Goal: Task Accomplishment & Management: Complete application form

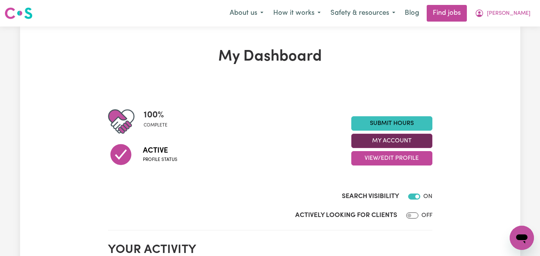
click at [410, 141] on button "My Account" at bounding box center [391, 141] width 81 height 14
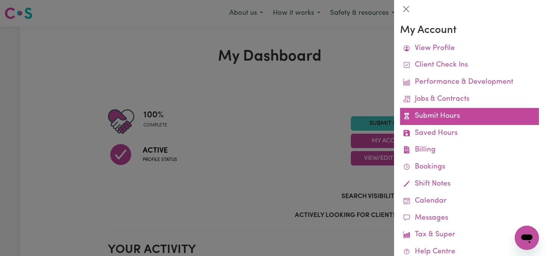
click at [432, 113] on link "Submit Hours" at bounding box center [469, 116] width 139 height 17
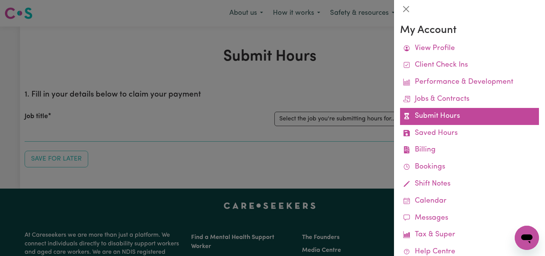
click at [420, 112] on link "Submit Hours" at bounding box center [469, 116] width 139 height 17
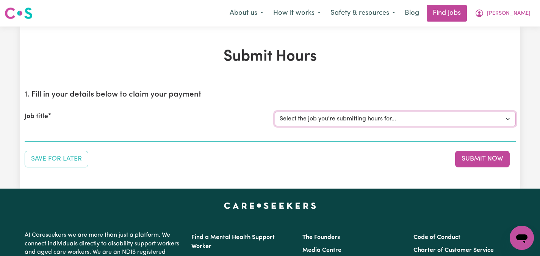
click at [435, 116] on select "Select the job you're submitting hours for... [[PERSON_NAME]] Care worker neede…" at bounding box center [394, 119] width 241 height 14
select select "2686"
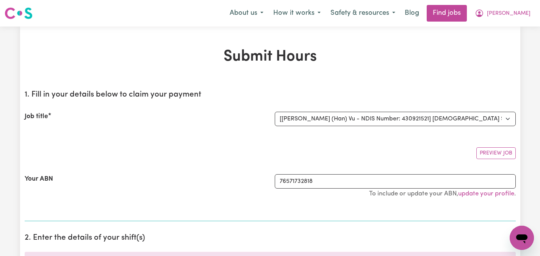
click at [206, 182] on div "Your ABN" at bounding box center [145, 189] width 250 height 31
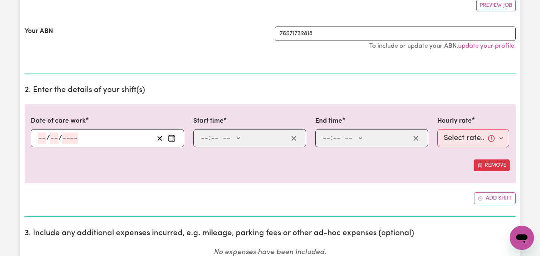
scroll to position [151, 0]
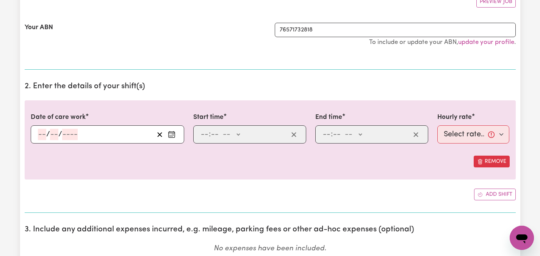
click at [170, 133] on icon "Enter the date of care work" at bounding box center [172, 135] width 8 height 8
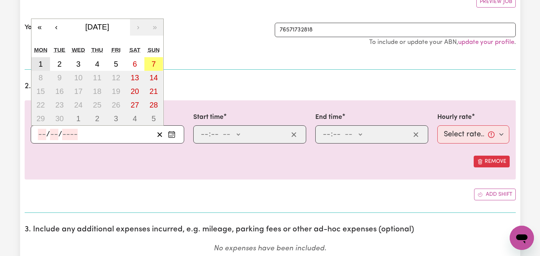
click at [39, 63] on abbr "1" at bounding box center [41, 64] width 4 height 8
type input "[DATE]"
type input "1"
type input "9"
type input "2025"
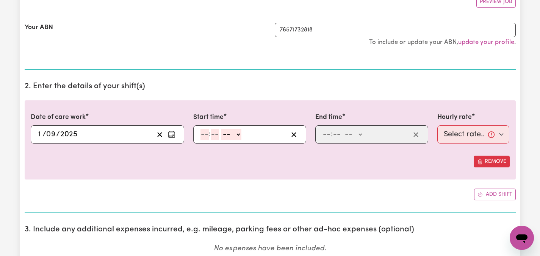
click at [202, 135] on input "number" at bounding box center [204, 134] width 8 height 11
type input "2"
type input "00"
click at [237, 134] on select "-- AM PM" at bounding box center [229, 134] width 20 height 11
select select "pm"
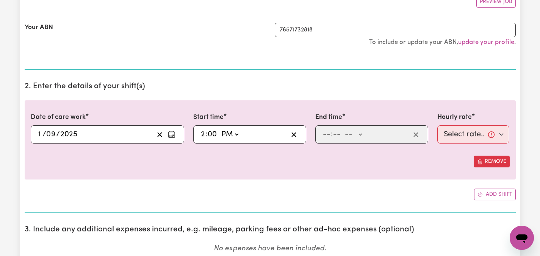
type input "14:00"
type input "0"
click at [327, 135] on input "number" at bounding box center [326, 134] width 8 height 11
type input "6"
type input "30"
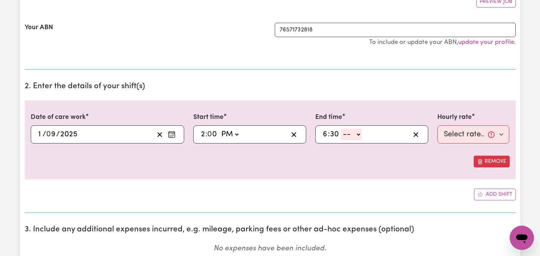
click at [359, 134] on select "-- AM PM" at bounding box center [351, 134] width 20 height 11
select select "pm"
type input "18:30"
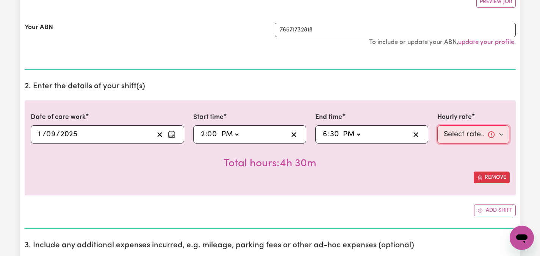
click at [501, 134] on select "Select rate... $47.97 (Weekday) $70.82 ([DATE]) $87.96 ([DATE]) $87.96 (Public …" at bounding box center [473, 134] width 72 height 18
select select "47.97-Weekday"
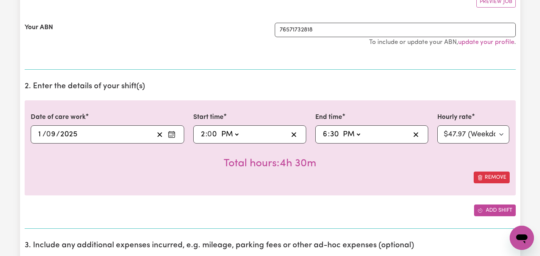
click at [499, 210] on button "Add shift" at bounding box center [495, 210] width 42 height 12
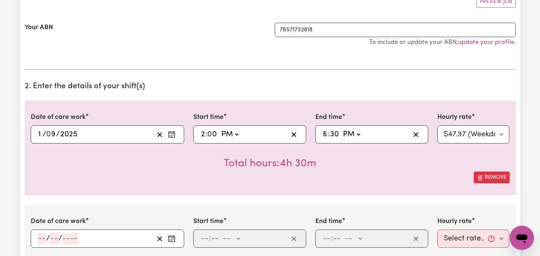
click at [173, 238] on icon "Enter the date of care work" at bounding box center [172, 239] width 8 height 8
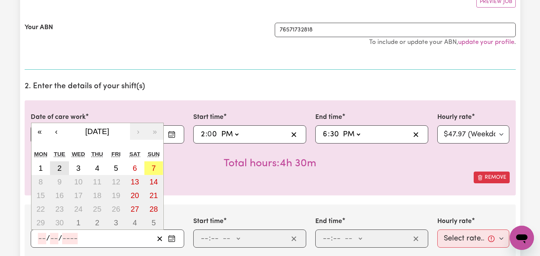
click at [62, 166] on button "2" at bounding box center [59, 168] width 19 height 14
type input "[DATE]"
type input "2"
type input "9"
type input "2025"
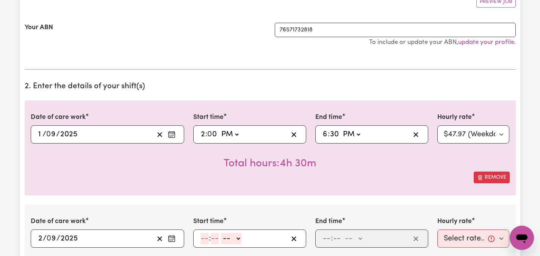
click at [205, 236] on input "number" at bounding box center [204, 238] width 8 height 11
type input "2"
type input "00"
click at [236, 236] on select "-- AM PM" at bounding box center [229, 238] width 20 height 11
select select "pm"
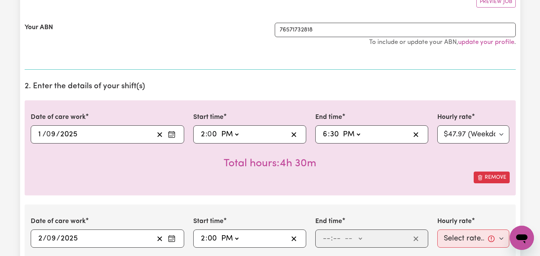
type input "14:00"
type input "0"
click at [324, 237] on input "number" at bounding box center [326, 238] width 8 height 11
type input "8"
type input "00"
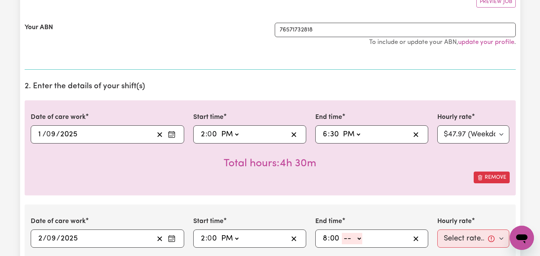
click at [360, 238] on select "-- AM PM" at bounding box center [352, 238] width 20 height 11
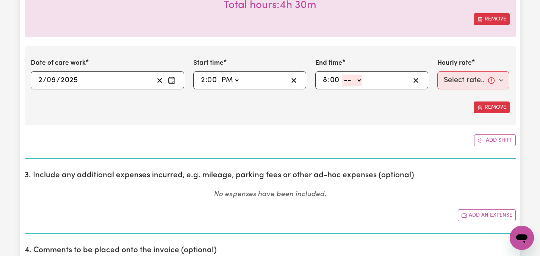
scroll to position [308, 0]
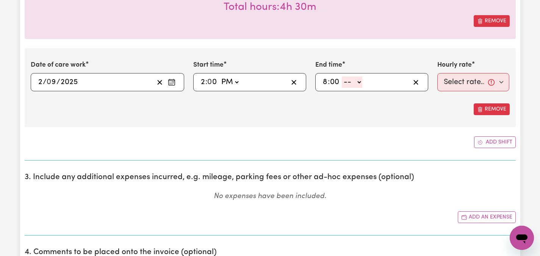
click at [359, 82] on select "-- AM PM" at bounding box center [352, 81] width 20 height 11
select select "pm"
type input "20:00"
type input "0"
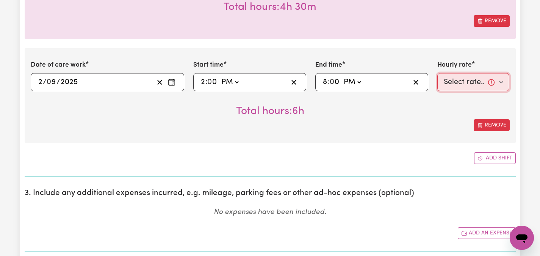
click at [501, 84] on select "Select rate... $47.97 (Weekday) $70.82 ([DATE]) $87.96 ([DATE]) $87.96 (Public …" at bounding box center [473, 82] width 72 height 18
select select "47.97-Weekday"
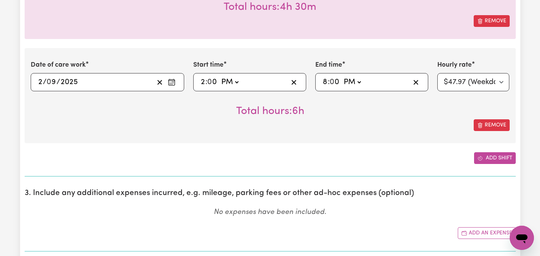
click at [499, 159] on button "Add shift" at bounding box center [495, 158] width 42 height 12
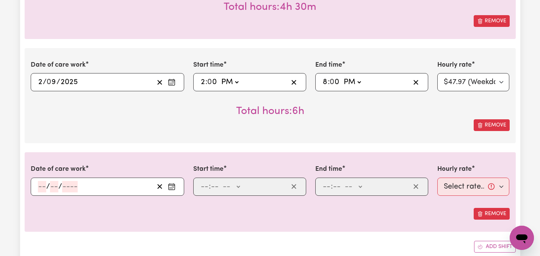
click at [173, 186] on circle "Enter the date of care work" at bounding box center [173, 186] width 1 height 1
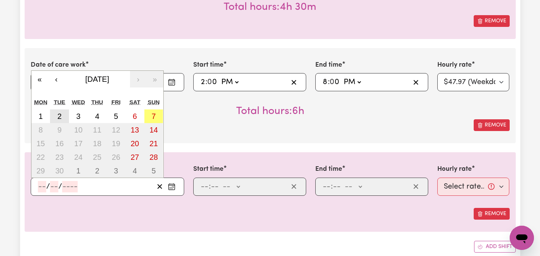
click at [64, 114] on button "2" at bounding box center [59, 116] width 19 height 14
type input "[DATE]"
type input "2"
type input "9"
type input "2025"
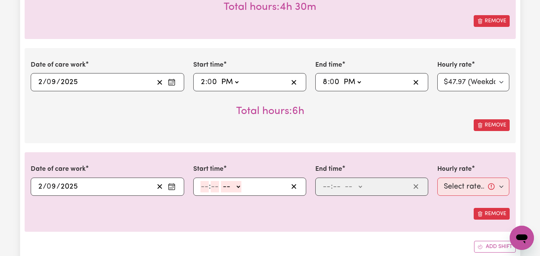
click at [202, 186] on input "number" at bounding box center [204, 186] width 8 height 11
type input "8"
type input "00"
click at [237, 187] on select "-- AM PM" at bounding box center [230, 186] width 20 height 11
select select "pm"
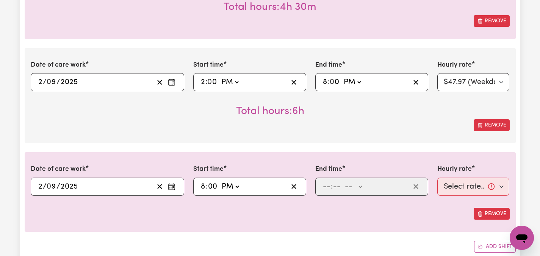
type input "20:00"
type input "0"
click at [326, 187] on input "number" at bounding box center [326, 186] width 8 height 11
type input "9"
type input "00"
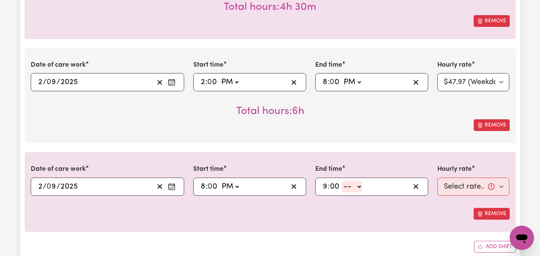
click at [359, 186] on select "-- AM PM" at bounding box center [352, 186] width 20 height 11
select select "pm"
type input "21:00"
type input "0"
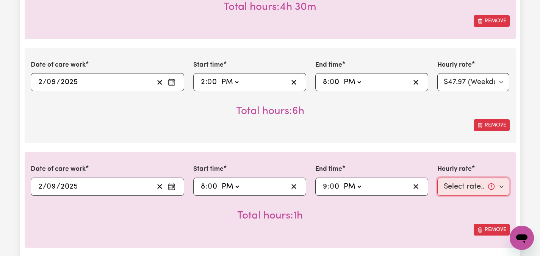
click at [498, 186] on select "Select rate... $47.97 (Weekday) $70.82 ([DATE]) $87.96 ([DATE]) $87.96 (Public …" at bounding box center [473, 187] width 72 height 18
select select "50.05-EveningCare"
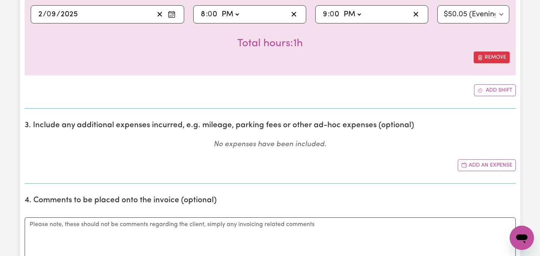
scroll to position [490, 0]
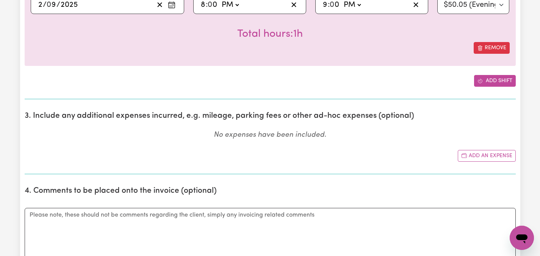
click at [492, 80] on button "Add shift" at bounding box center [495, 81] width 42 height 12
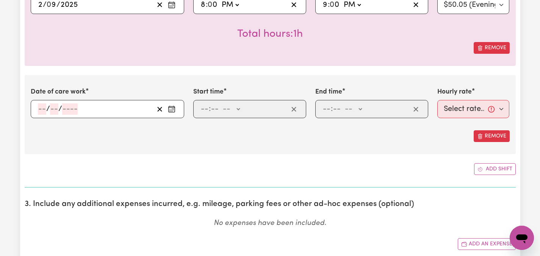
click at [170, 109] on icon "Enter the date of care work" at bounding box center [172, 109] width 8 height 8
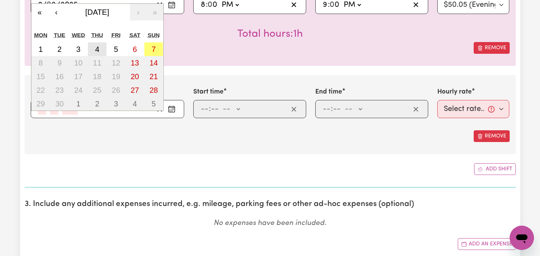
click at [97, 50] on abbr "4" at bounding box center [97, 49] width 4 height 8
type input "[DATE]"
type input "4"
type input "9"
type input "2025"
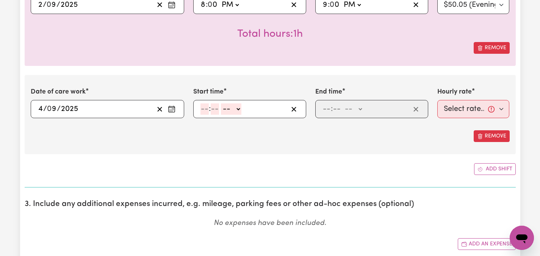
click at [206, 109] on input "number" at bounding box center [204, 108] width 8 height 11
type input "6"
type input "00"
click at [238, 108] on select "-- AM PM" at bounding box center [230, 108] width 20 height 11
select select "pm"
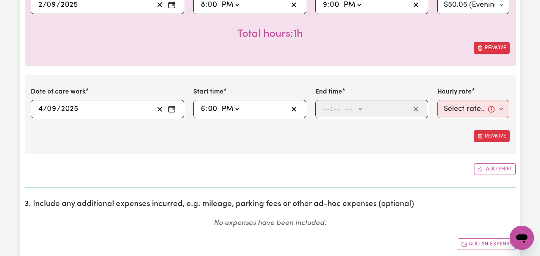
type input "18:00"
type input "0"
click at [327, 104] on input "number" at bounding box center [326, 108] width 8 height 11
type input "8"
type input "00"
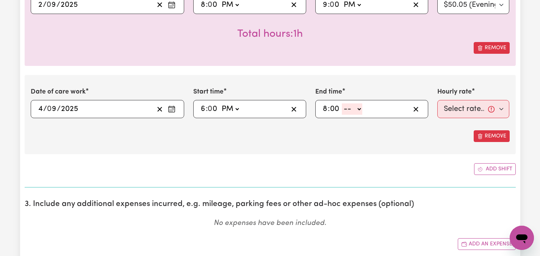
click at [359, 110] on select "-- AM PM" at bounding box center [352, 108] width 20 height 11
select select "pm"
type input "20:00"
type input "0"
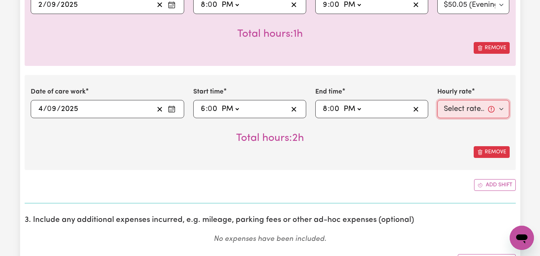
click at [502, 108] on select "Select rate... $47.97 (Weekday) $70.82 ([DATE]) $87.96 ([DATE]) $87.96 (Public …" at bounding box center [473, 109] width 72 height 18
select select "47.97-Weekday"
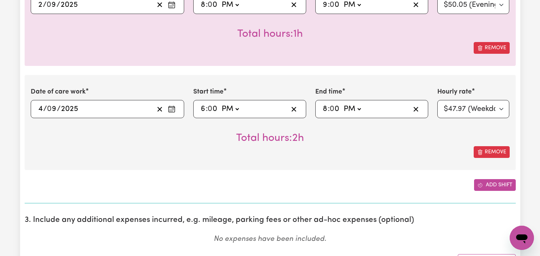
click at [492, 185] on button "Add shift" at bounding box center [495, 185] width 42 height 12
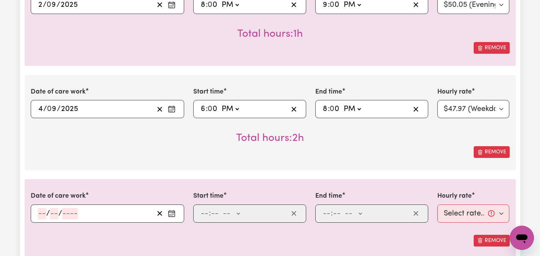
click at [172, 211] on icon "Enter the date of care work" at bounding box center [172, 214] width 8 height 8
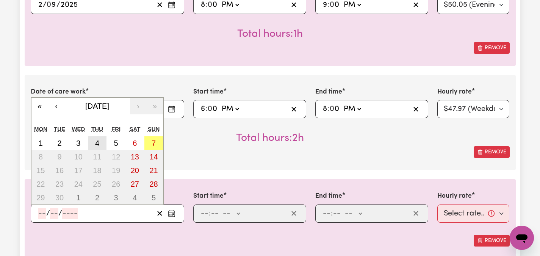
click at [98, 140] on abbr "4" at bounding box center [97, 143] width 4 height 8
type input "[DATE]"
type input "4"
type input "9"
type input "2025"
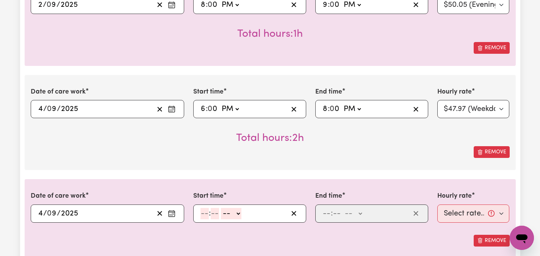
click at [205, 212] on input "number" at bounding box center [204, 213] width 8 height 11
type input "8"
type input "00"
click at [237, 213] on select "-- AM PM" at bounding box center [230, 213] width 20 height 11
select select "pm"
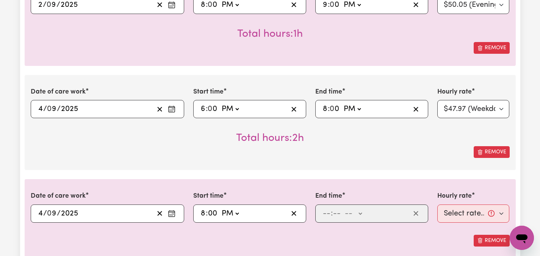
type input "20:00"
type input "0"
click at [323, 213] on input "number" at bounding box center [326, 213] width 8 height 11
type input "10"
type input "00"
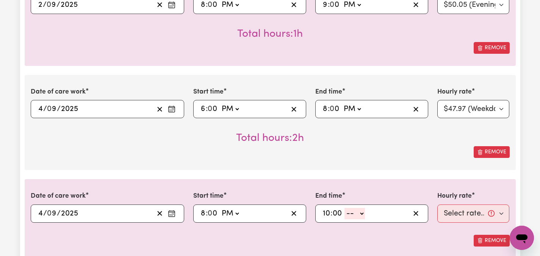
click at [359, 213] on select "-- AM PM" at bounding box center [354, 213] width 20 height 11
select select "pm"
type input "22:00"
type input "0"
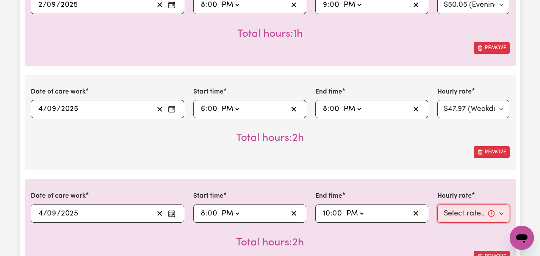
click at [503, 213] on select "Select rate... $47.97 (Weekday) $70.82 ([DATE]) $87.96 ([DATE]) $87.96 (Public …" at bounding box center [473, 213] width 72 height 18
select select "50.05-EveningCare"
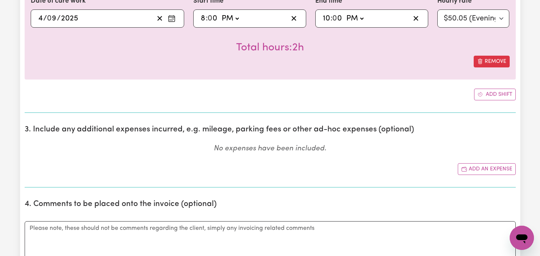
scroll to position [686, 0]
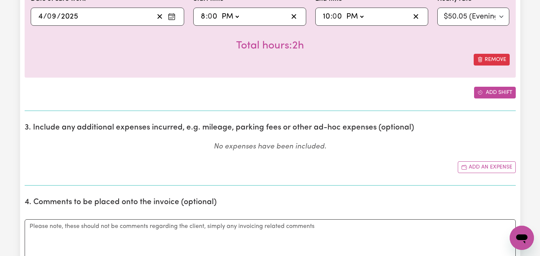
click at [501, 92] on button "Add shift" at bounding box center [495, 93] width 42 height 12
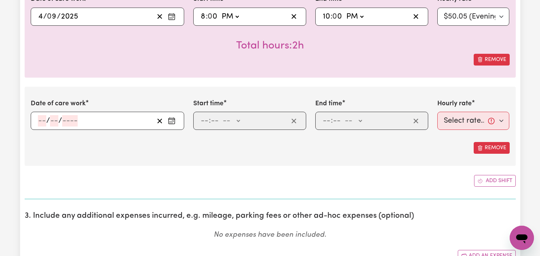
click at [170, 120] on icon "Enter the date of care work" at bounding box center [172, 121] width 8 height 8
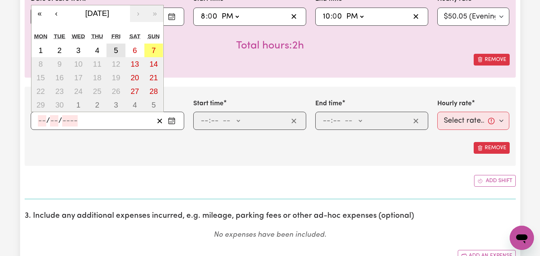
click at [116, 53] on abbr "5" at bounding box center [116, 50] width 4 height 8
type input "[DATE]"
type input "5"
type input "9"
type input "2025"
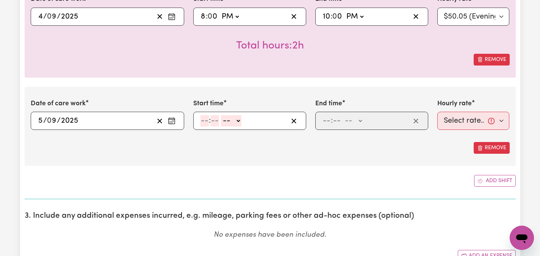
click at [205, 123] on input "number" at bounding box center [204, 120] width 8 height 11
type input "2"
type input "0"
click at [238, 121] on select "-- AM PM" at bounding box center [229, 120] width 20 height 11
select select "pm"
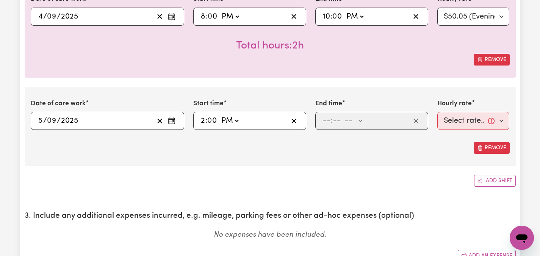
type input "14:00"
click at [331, 119] on span ":" at bounding box center [332, 121] width 2 height 8
click at [329, 122] on input "number" at bounding box center [326, 120] width 8 height 11
type input "8"
type input "00"
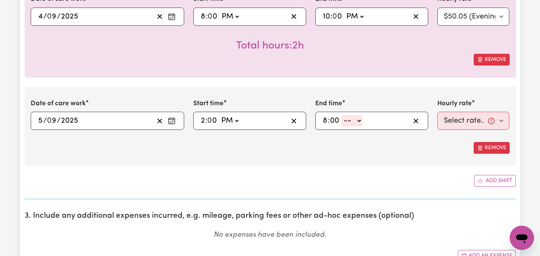
click at [359, 121] on select "-- AM PM" at bounding box center [352, 120] width 20 height 11
select select "pm"
type input "20:00"
type input "0"
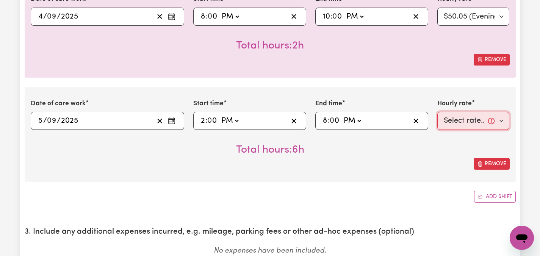
click at [502, 120] on select "Select rate... $47.97 (Weekday) $70.82 ([DATE]) $87.96 ([DATE]) $87.96 (Public …" at bounding box center [473, 121] width 72 height 18
select select "47.97-Weekday"
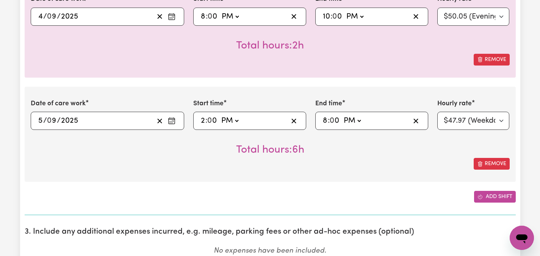
click at [494, 195] on button "Add shift" at bounding box center [495, 197] width 42 height 12
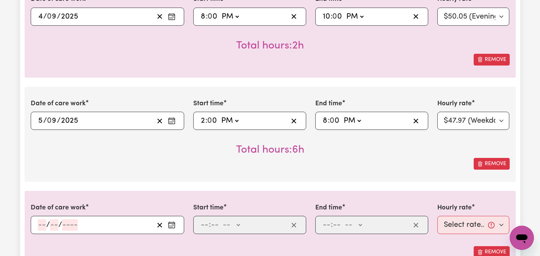
click at [526, 149] on div "Submit Hours 1. Fill in your details below to claim your payment Job title Sele…" at bounding box center [270, 173] width 540 height 1666
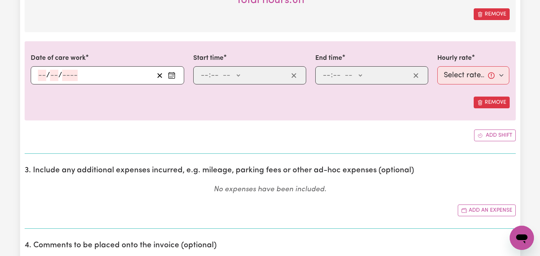
scroll to position [838, 0]
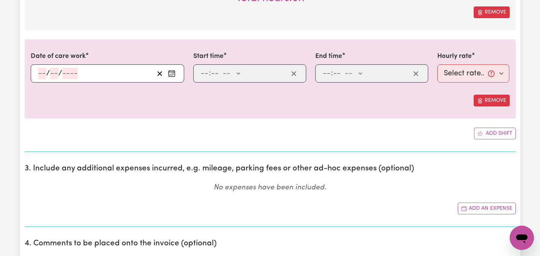
click at [170, 76] on circle "Enter the date of care work" at bounding box center [169, 75] width 1 height 1
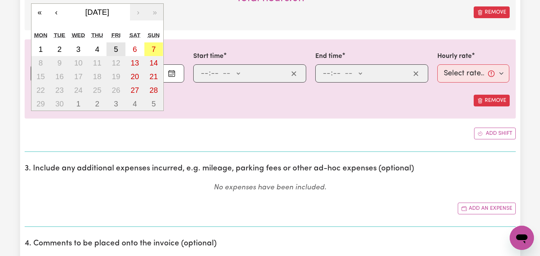
click at [114, 46] on abbr "5" at bounding box center [116, 49] width 4 height 8
type input "[DATE]"
type input "5"
type input "9"
type input "2025"
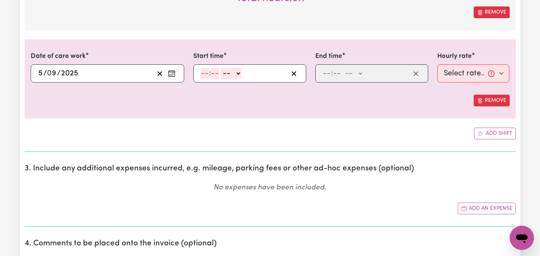
click at [202, 76] on input "number" at bounding box center [204, 73] width 8 height 11
type input "8"
type input "00"
click at [239, 73] on select "-- AM PM" at bounding box center [230, 73] width 20 height 11
select select "pm"
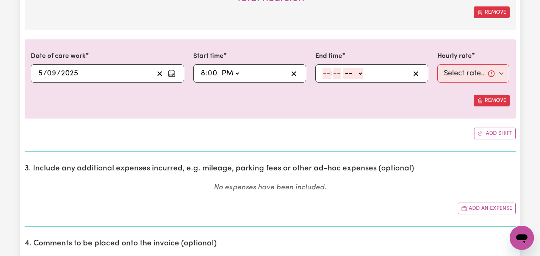
type input "20:00"
type input "0"
click at [323, 72] on input "number" at bounding box center [326, 73] width 8 height 11
type input "10"
type input "00"
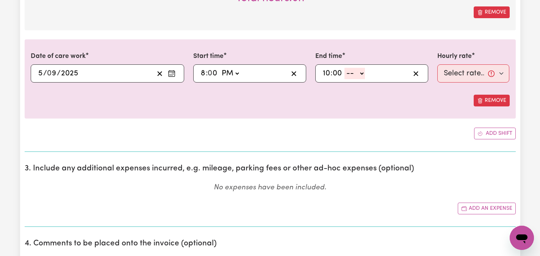
click at [364, 73] on select "-- AM PM" at bounding box center [354, 73] width 20 height 11
select select "pm"
type input "22:00"
type input "0"
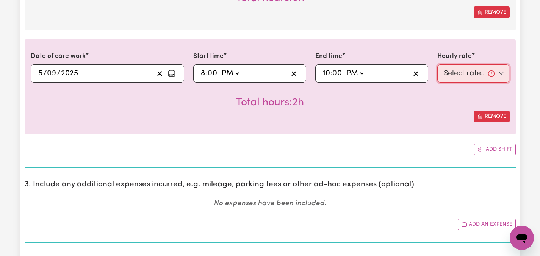
click at [501, 73] on select "Select rate... $47.97 (Weekday) $70.82 ([DATE]) $87.96 ([DATE]) $87.96 (Public …" at bounding box center [473, 73] width 72 height 18
select select "50.05-EveningCare"
click at [527, 100] on div "Submit Hours 1. Fill in your details below to claim your payment Job title Sele…" at bounding box center [270, 30] width 540 height 1682
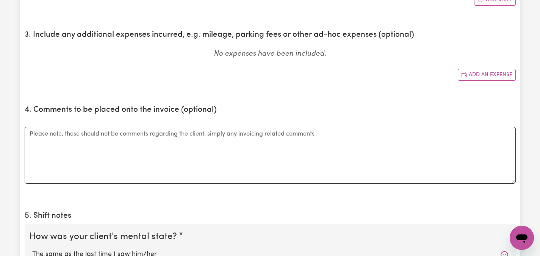
scroll to position [989, 0]
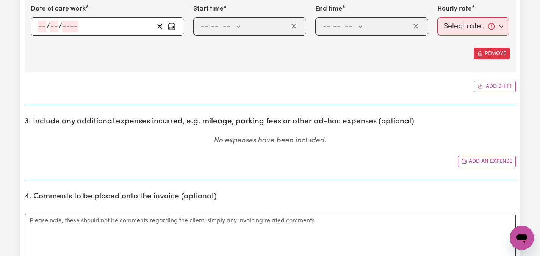
click at [174, 25] on rect "Enter the date of care work" at bounding box center [171, 27] width 6 height 6
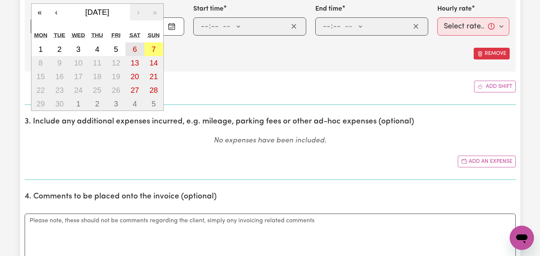
click at [135, 45] on abbr "6" at bounding box center [135, 49] width 4 height 8
type input "[DATE]"
type input "6"
type input "9"
type input "2025"
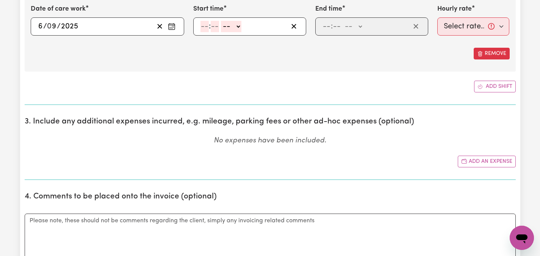
click at [208, 28] on input "number" at bounding box center [204, 26] width 8 height 11
type input "6"
type input "00"
click at [235, 27] on select "-- AM PM" at bounding box center [230, 26] width 20 height 11
select select "pm"
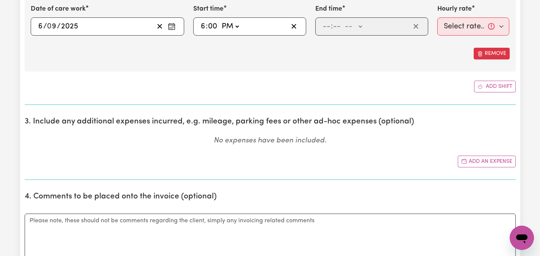
type input "18:00"
type input "0"
click at [323, 25] on input "number" at bounding box center [326, 26] width 8 height 11
type input "10"
type input "0"
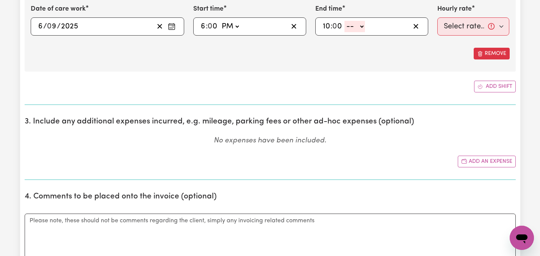
click at [363, 27] on select "-- AM PM" at bounding box center [354, 26] width 20 height 11
select select "pm"
type input "22:00"
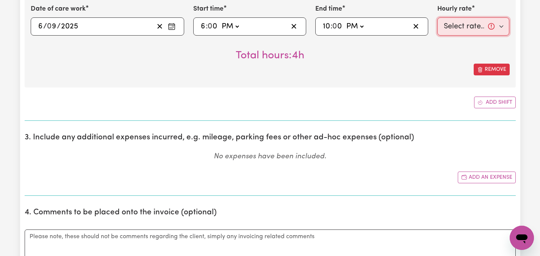
click at [502, 25] on select "Select rate... $47.97 (Weekday) $70.82 ([DATE]) $87.96 ([DATE]) $87.96 (Public …" at bounding box center [473, 26] width 72 height 18
select select "70.82-[DATE]"
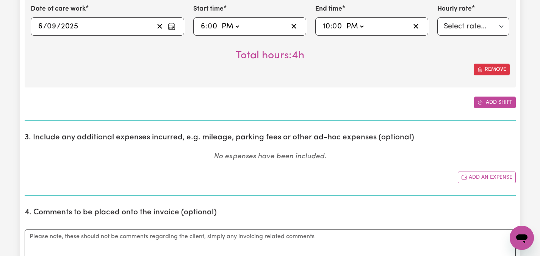
click at [490, 99] on button "Add shift" at bounding box center [495, 103] width 42 height 12
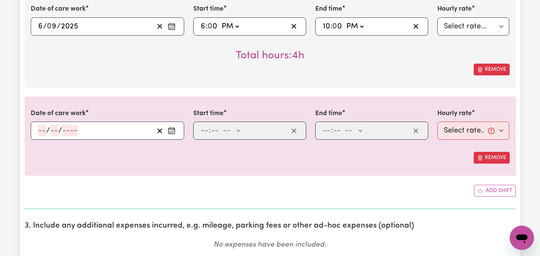
click at [174, 130] on rect "Enter the date of care work" at bounding box center [171, 131] width 6 height 6
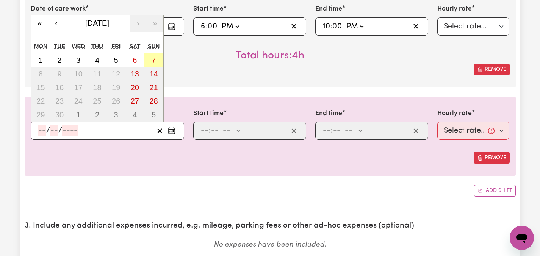
click at [153, 62] on abbr "7" at bounding box center [153, 60] width 4 height 8
type input "[DATE]"
type input "7"
type input "9"
type input "2025"
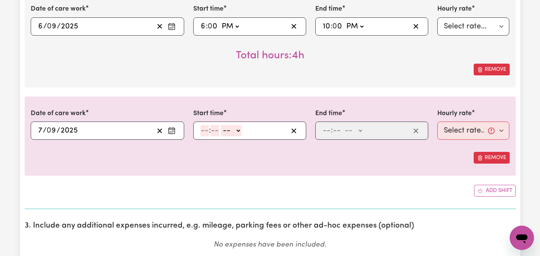
click at [210, 133] on span ":" at bounding box center [210, 130] width 2 height 8
click at [205, 133] on input "number" at bounding box center [204, 130] width 8 height 11
type input "11"
type input "00"
click at [240, 131] on select "-- AM PM" at bounding box center [230, 130] width 20 height 11
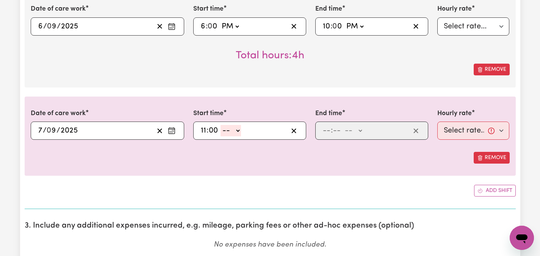
select select "am"
type input "11:00"
type input "0"
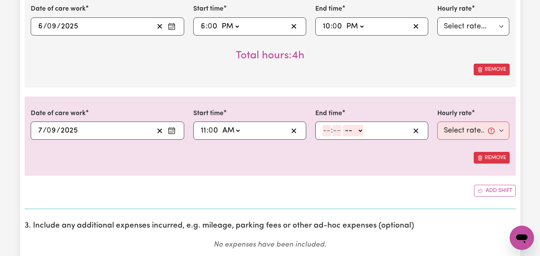
click at [328, 131] on input "number" at bounding box center [326, 130] width 8 height 11
type input "6"
type input "00"
click at [359, 131] on select "-- AM PM" at bounding box center [352, 130] width 20 height 11
select select "pm"
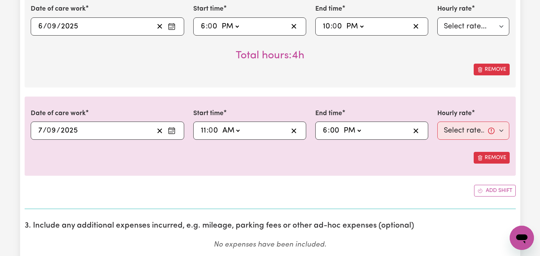
type input "18:00"
type input "0"
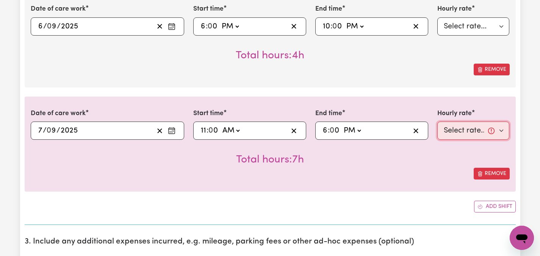
click at [502, 131] on select "Select rate... $47.97 (Weekday) $70.82 ([DATE]) $87.96 ([DATE]) $87.96 (Public …" at bounding box center [473, 131] width 72 height 18
select select "87.96-[DATE]"
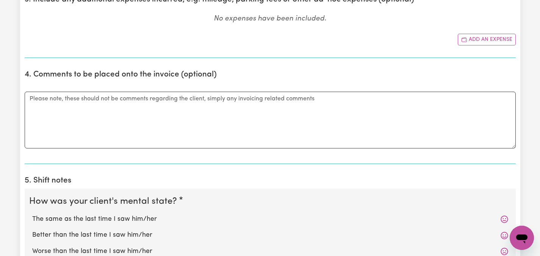
scroll to position [1247, 0]
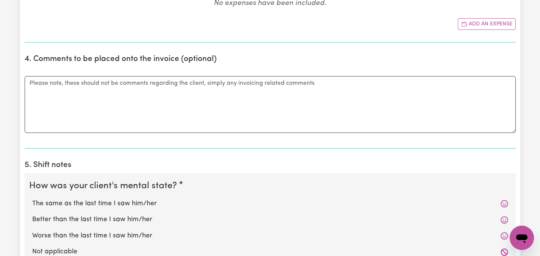
click at [86, 204] on label "The same as the last time I saw him/her" at bounding box center [270, 204] width 476 height 10
click at [32, 199] on input "The same as the last time I saw him/her" at bounding box center [32, 198] width 0 height 0
radio input "true"
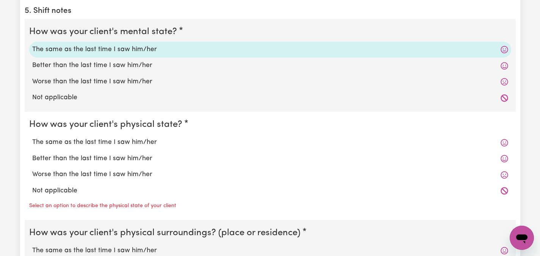
scroll to position [1413, 0]
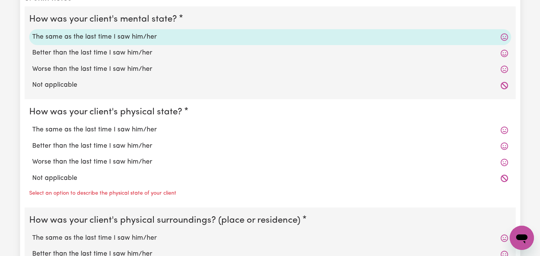
click at [98, 127] on label "The same as the last time I saw him/her" at bounding box center [270, 130] width 476 height 10
click at [32, 125] on input "The same as the last time I saw him/her" at bounding box center [32, 125] width 0 height 0
radio input "true"
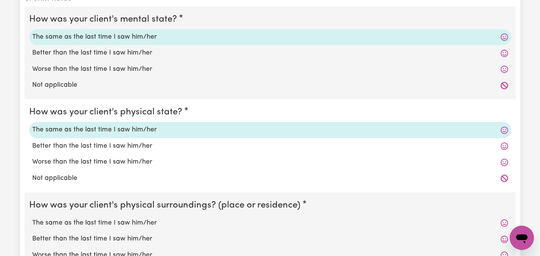
click at [92, 221] on label "The same as the last time I saw him/her" at bounding box center [270, 223] width 476 height 10
click at [32, 218] on input "The same as the last time I saw him/her" at bounding box center [32, 218] width 0 height 0
radio input "true"
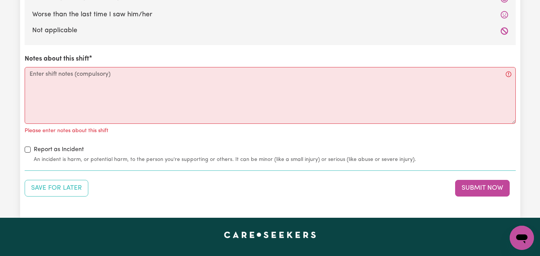
scroll to position [1656, 0]
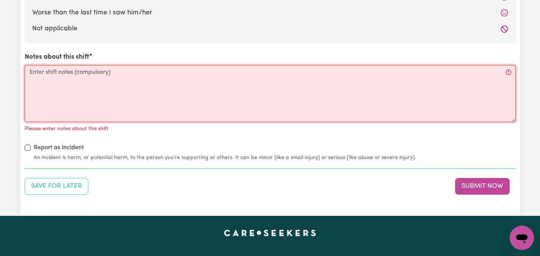
click at [123, 86] on textarea "Notes about this shift" at bounding box center [270, 93] width 491 height 57
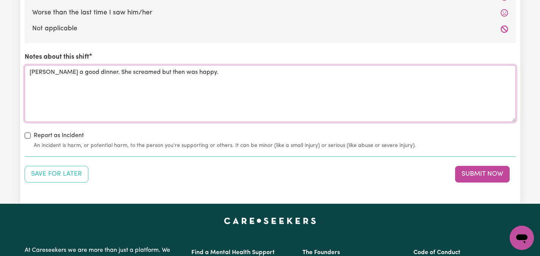
click at [42, 71] on textarea "[PERSON_NAME] a good dinner. She screamed but then was happy." at bounding box center [270, 93] width 491 height 57
type textarea "[PERSON_NAME] had a good dinner. She screamed but then was happy."
click at [470, 172] on button "Submit Now" at bounding box center [482, 174] width 55 height 17
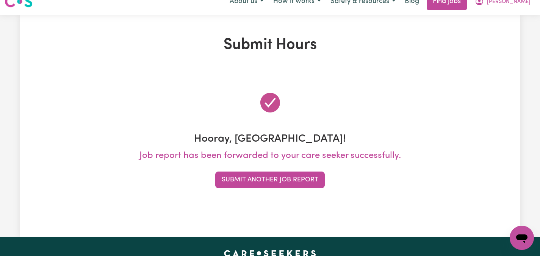
scroll to position [0, 0]
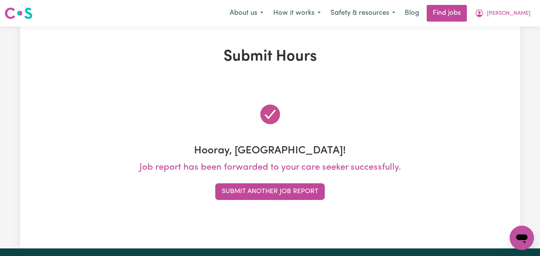
click at [472, 87] on div "Hooray, [GEOGRAPHIC_DATA]! Job report has been forwarded to your care seeker su…" at bounding box center [270, 151] width 491 height 134
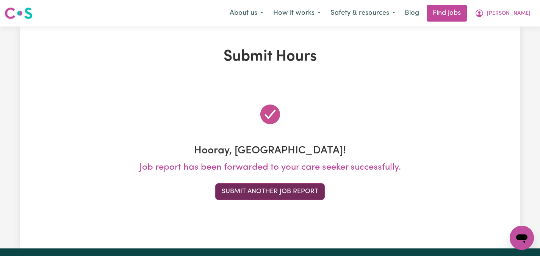
click at [262, 194] on button "Submit Another Job Report" at bounding box center [269, 191] width 109 height 17
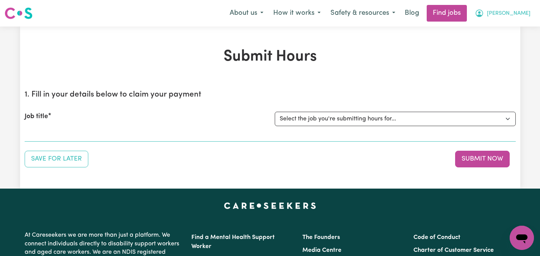
click at [522, 8] on button "[PERSON_NAME]" at bounding box center [502, 13] width 66 height 16
click at [506, 42] on link "My Dashboard" at bounding box center [505, 43] width 60 height 14
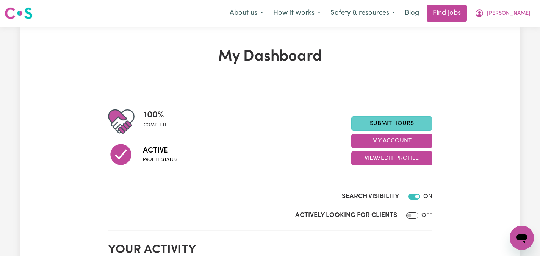
click at [393, 122] on link "Submit Hours" at bounding box center [391, 123] width 81 height 14
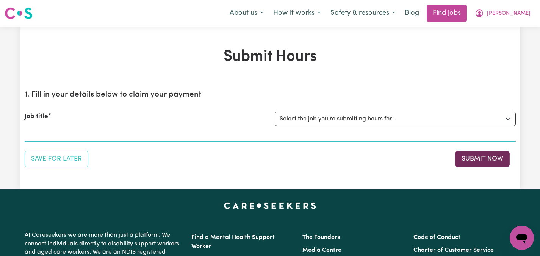
click at [489, 158] on button "Submit Now" at bounding box center [482, 159] width 55 height 17
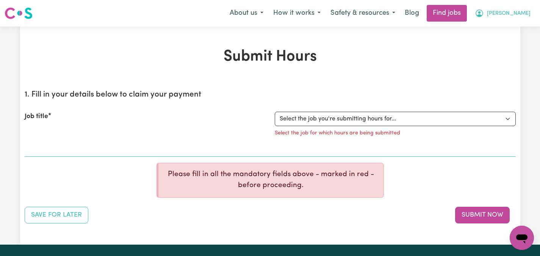
click at [518, 14] on span "[PERSON_NAME]" at bounding box center [509, 13] width 44 height 8
click at [499, 44] on link "My Dashboard" at bounding box center [505, 43] width 60 height 14
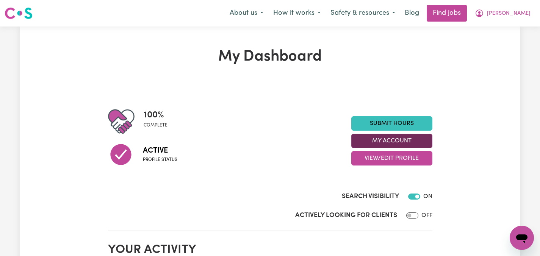
click at [412, 137] on button "My Account" at bounding box center [391, 141] width 81 height 14
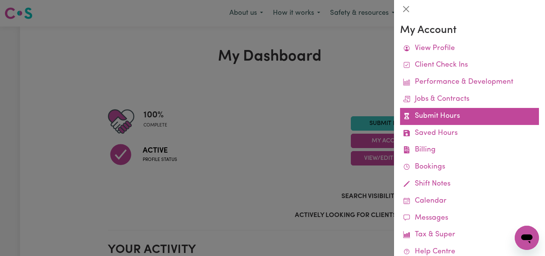
click at [448, 118] on link "Submit Hours" at bounding box center [469, 116] width 139 height 17
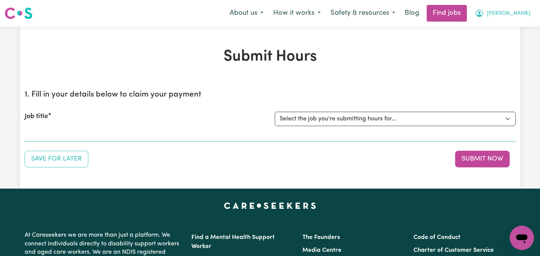
click at [526, 13] on span "[PERSON_NAME]" at bounding box center [509, 13] width 44 height 8
click at [506, 43] on link "My Dashboard" at bounding box center [505, 43] width 60 height 14
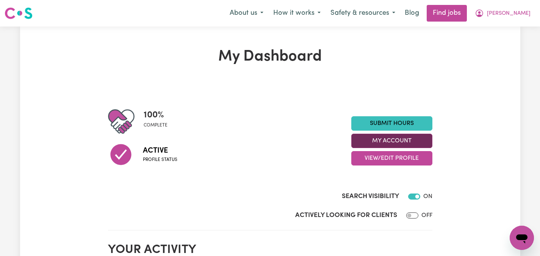
click at [416, 136] on button "My Account" at bounding box center [391, 141] width 81 height 14
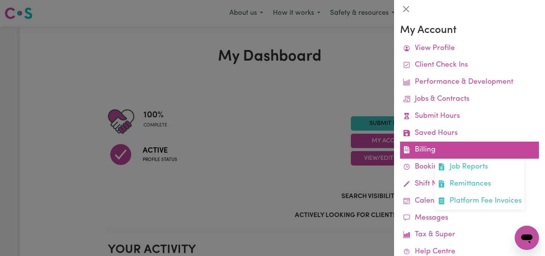
click at [434, 149] on link "Billing Job Reports Remittances Platform Fee Invoices" at bounding box center [469, 150] width 139 height 17
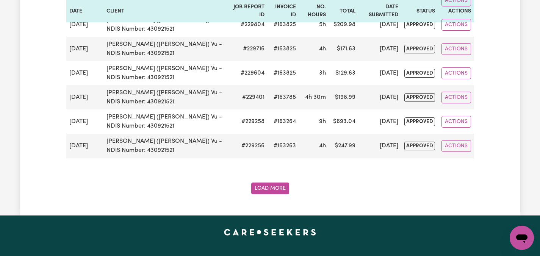
scroll to position [1365, 0]
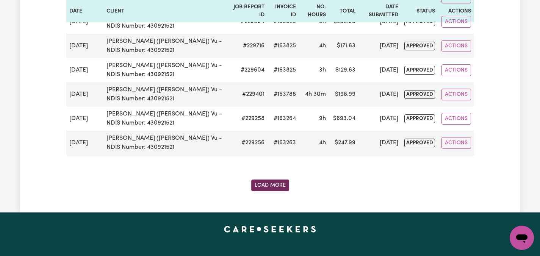
click at [274, 182] on button "Load More" at bounding box center [270, 185] width 38 height 12
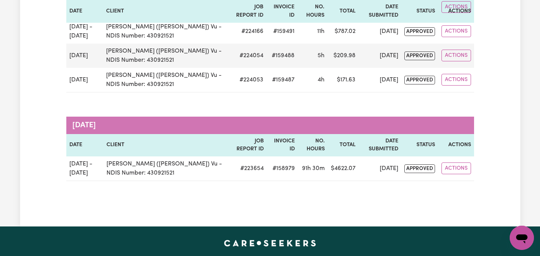
scroll to position [1893, 0]
